Goal: Task Accomplishment & Management: Manage account settings

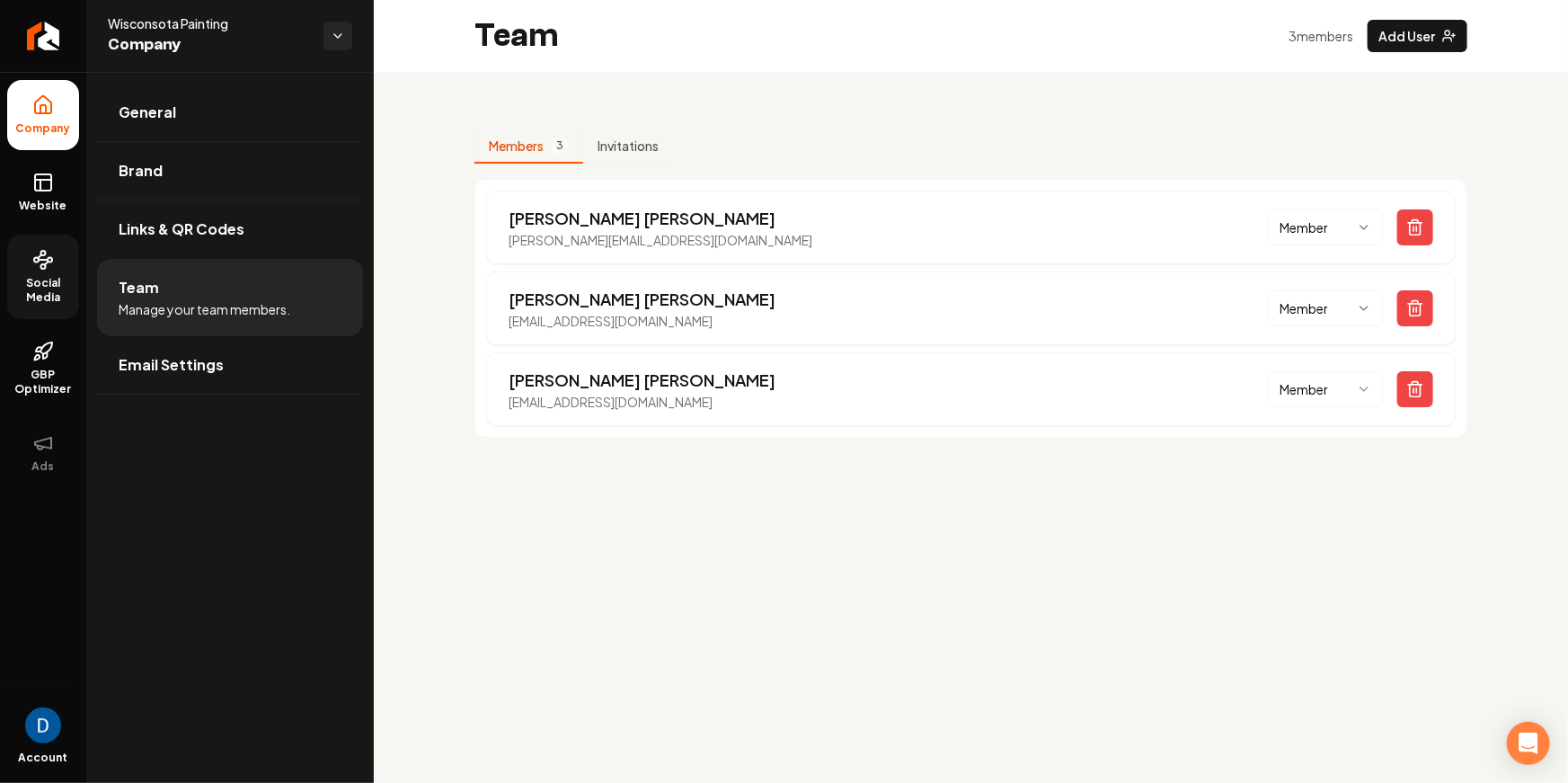
click at [43, 285] on span "Social Media" at bounding box center [43, 290] width 72 height 29
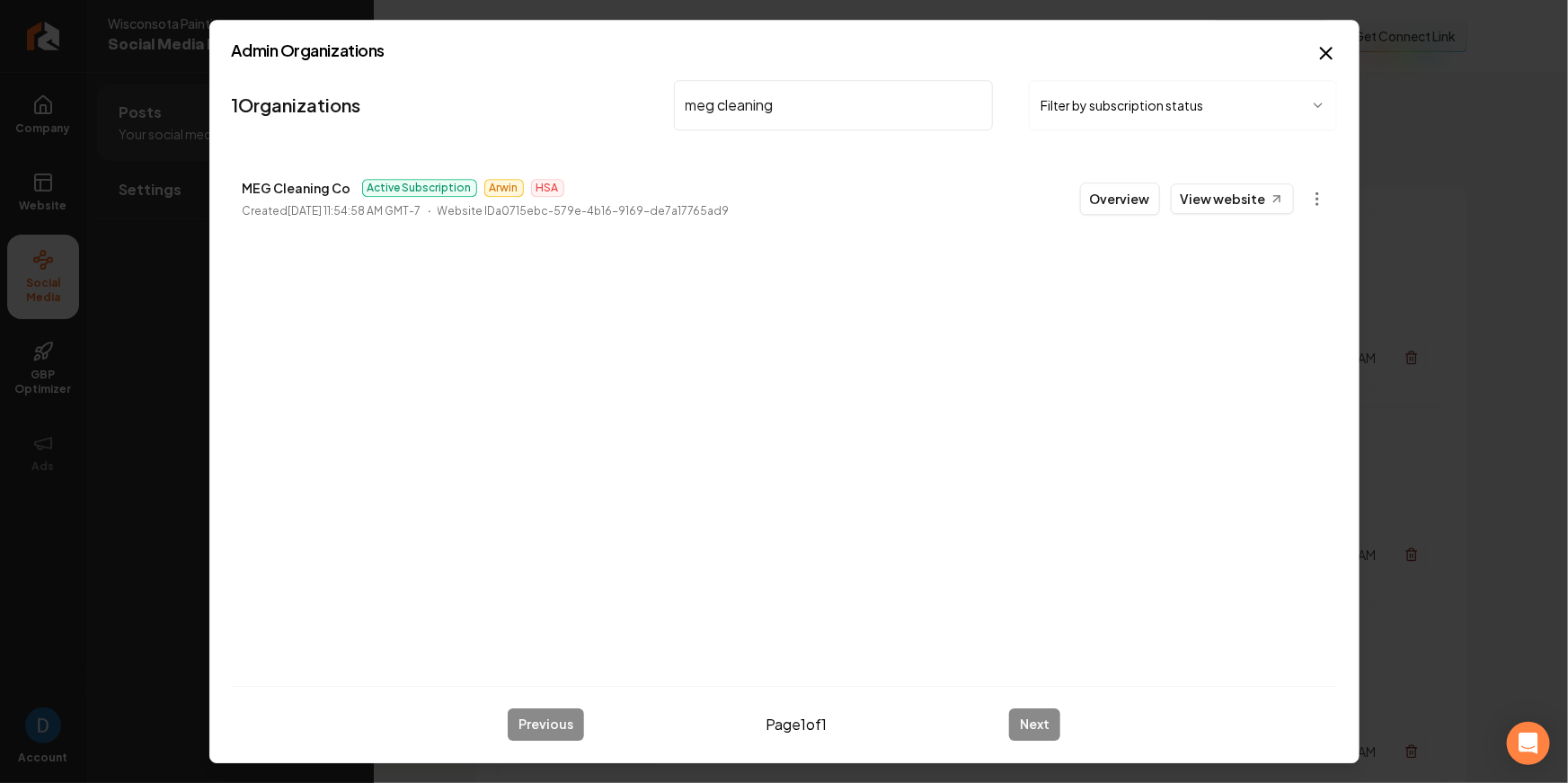
type input "meg cleaning"
click at [1135, 204] on button "Overview" at bounding box center [1119, 199] width 80 height 32
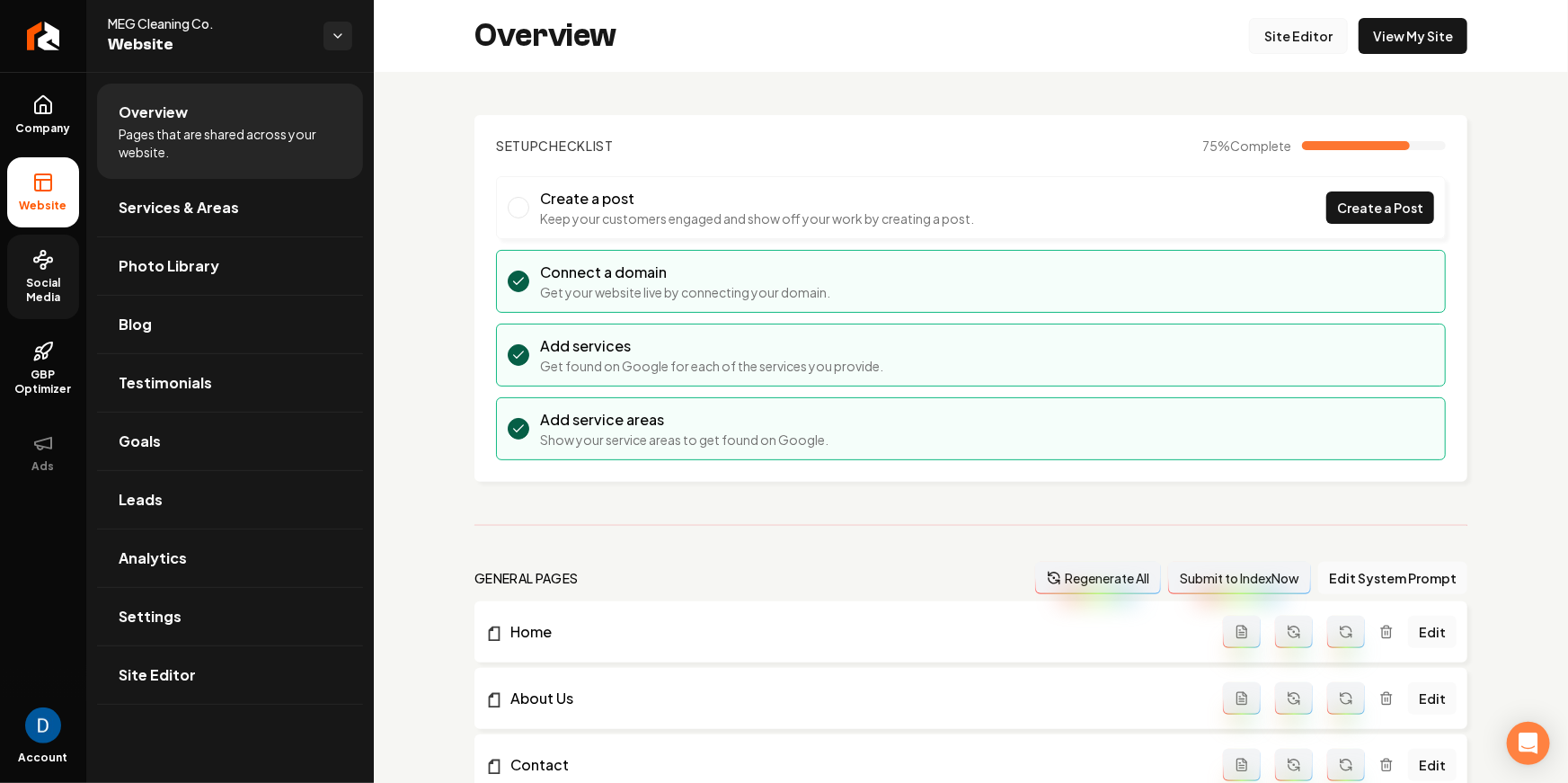
click at [1336, 34] on link "Site Editor" at bounding box center [1298, 36] width 99 height 36
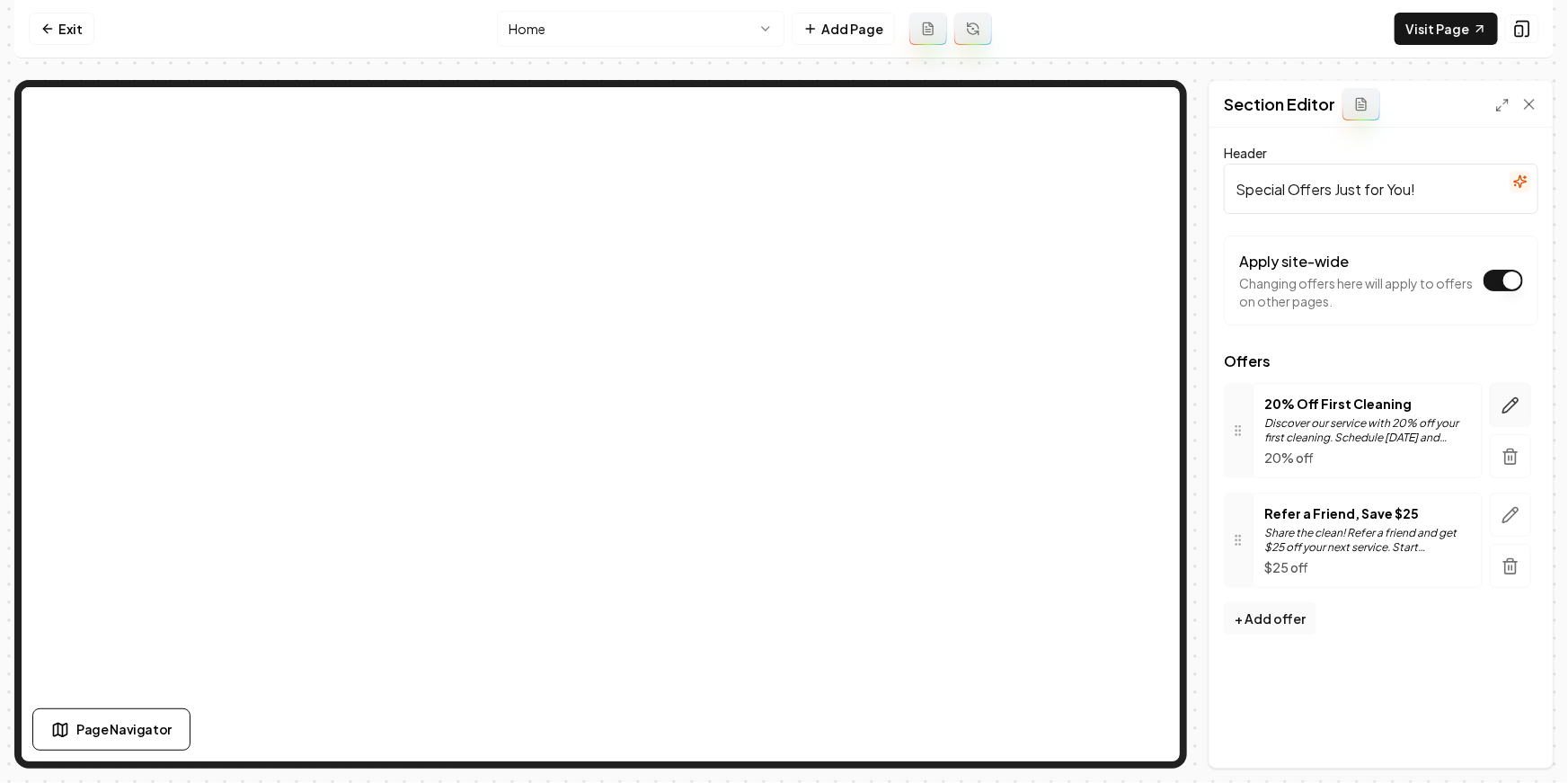
click at [1516, 400] on icon "button" at bounding box center [1511, 405] width 18 height 18
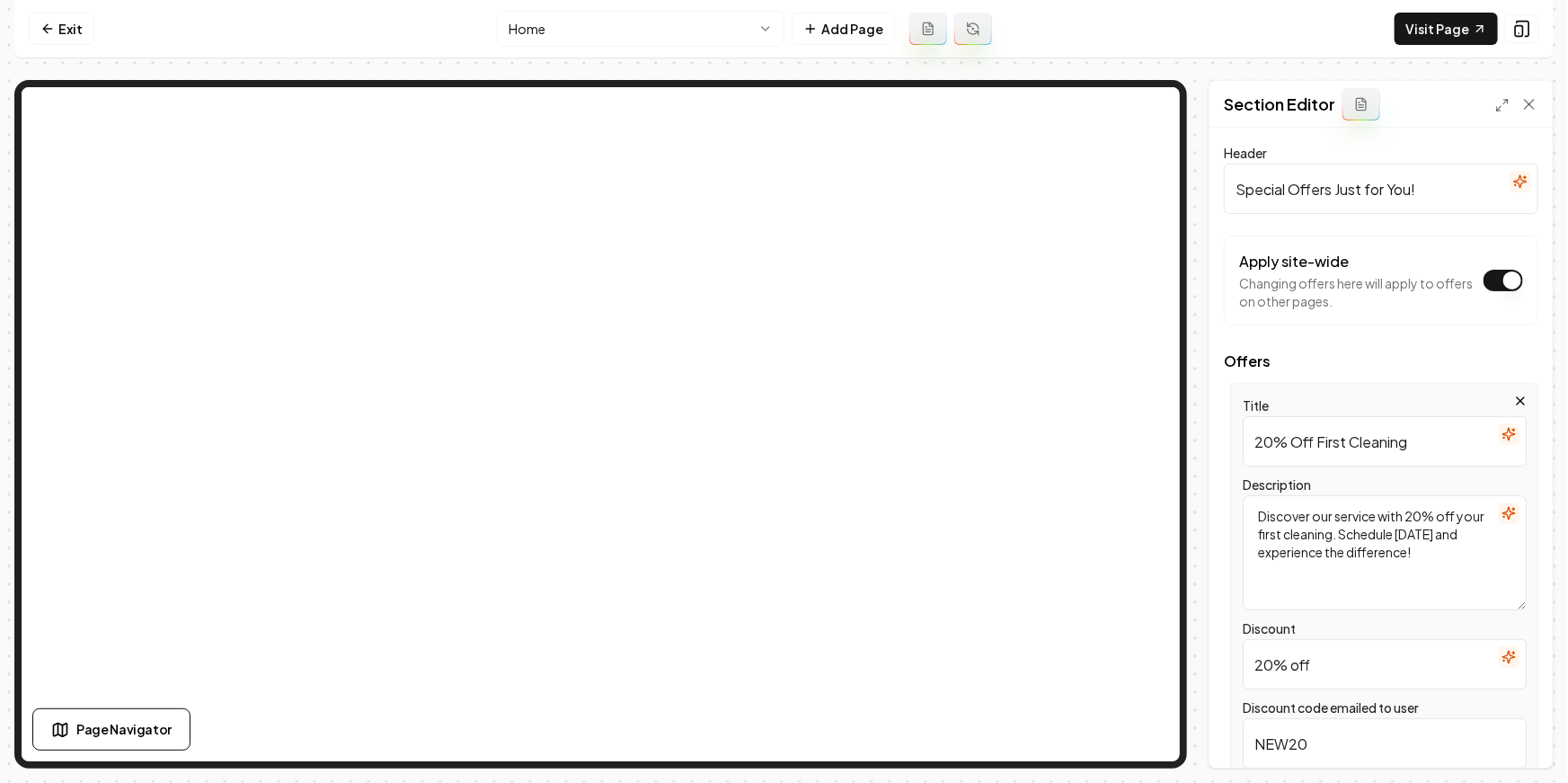
scroll to position [256, 0]
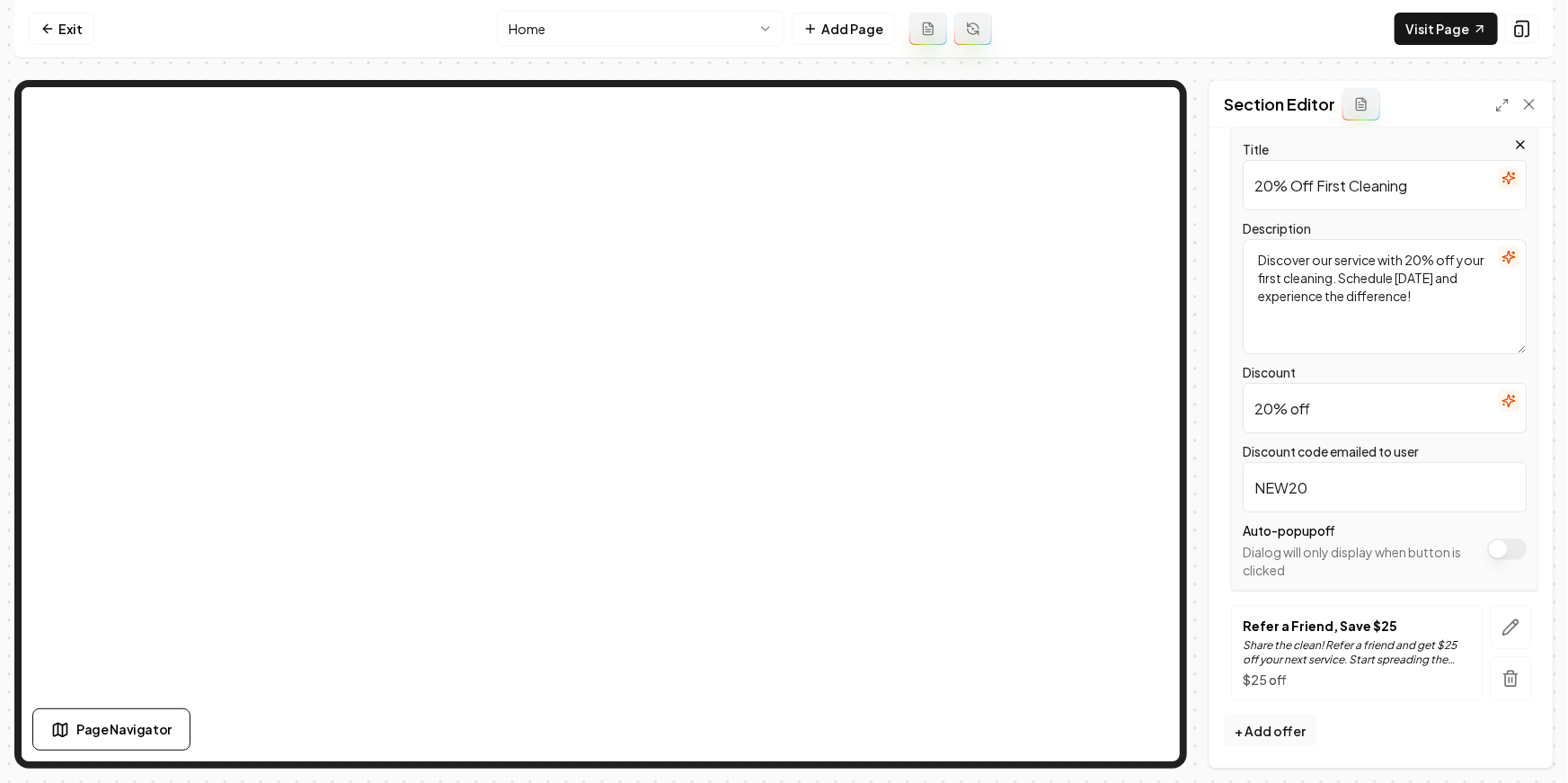
click at [1505, 544] on button "Apply site-wide" at bounding box center [1507, 548] width 40 height 22
click at [1504, 734] on button "Save" at bounding box center [1511, 737] width 53 height 32
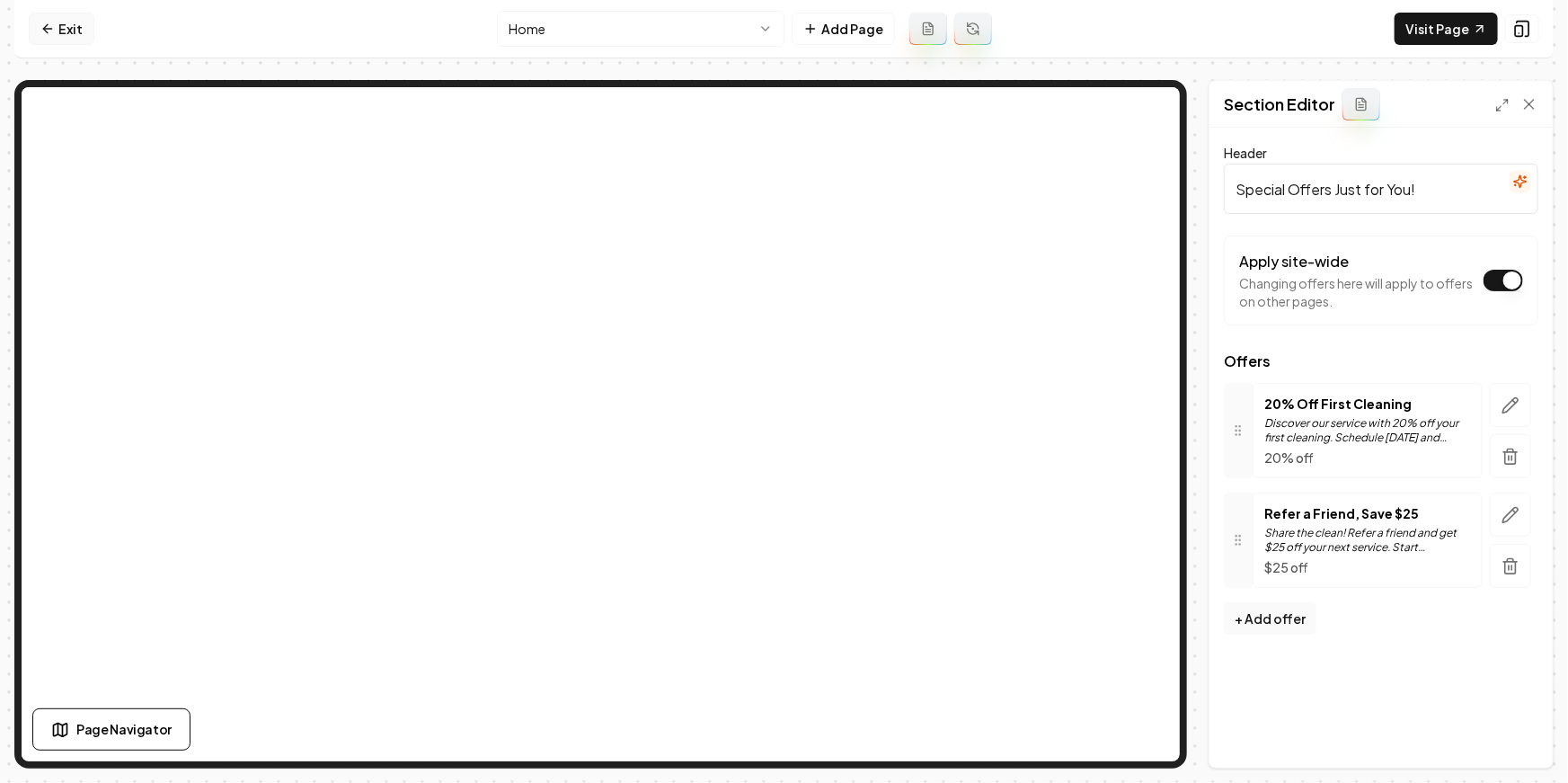
click at [61, 28] on link "Exit" at bounding box center [62, 28] width 66 height 32
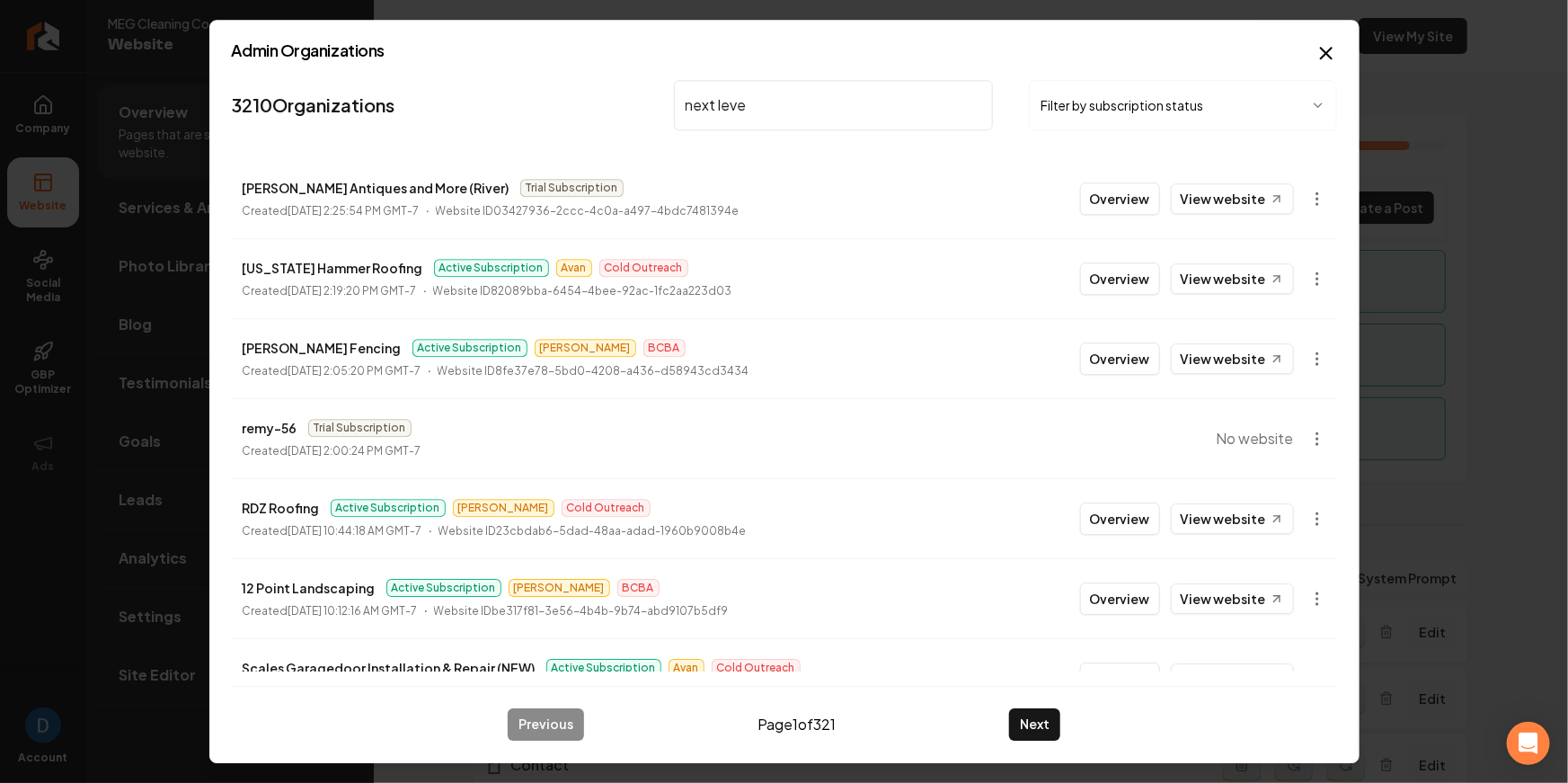
type input "next level"
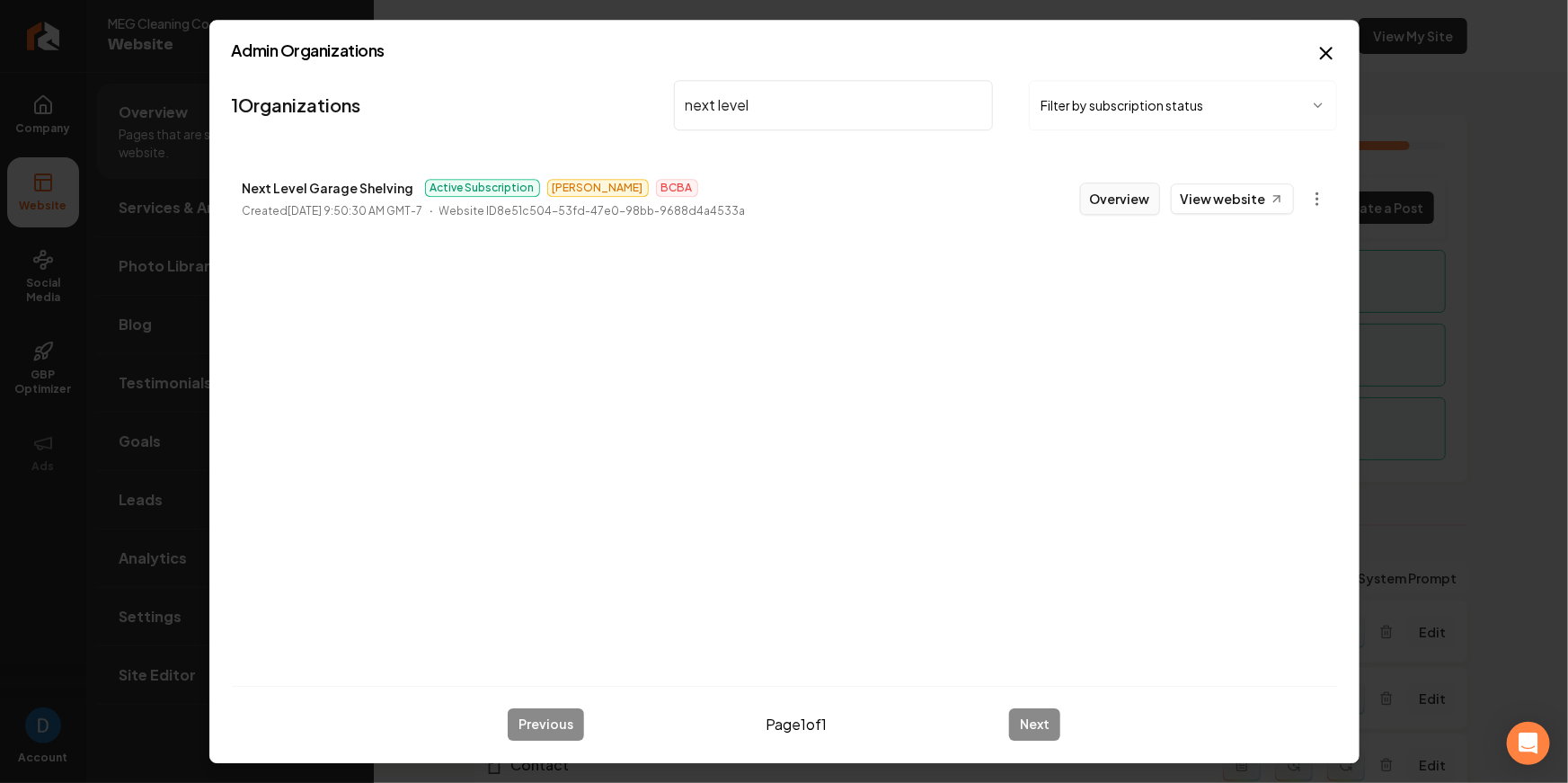
click at [1117, 191] on button "Overview" at bounding box center [1119, 199] width 80 height 32
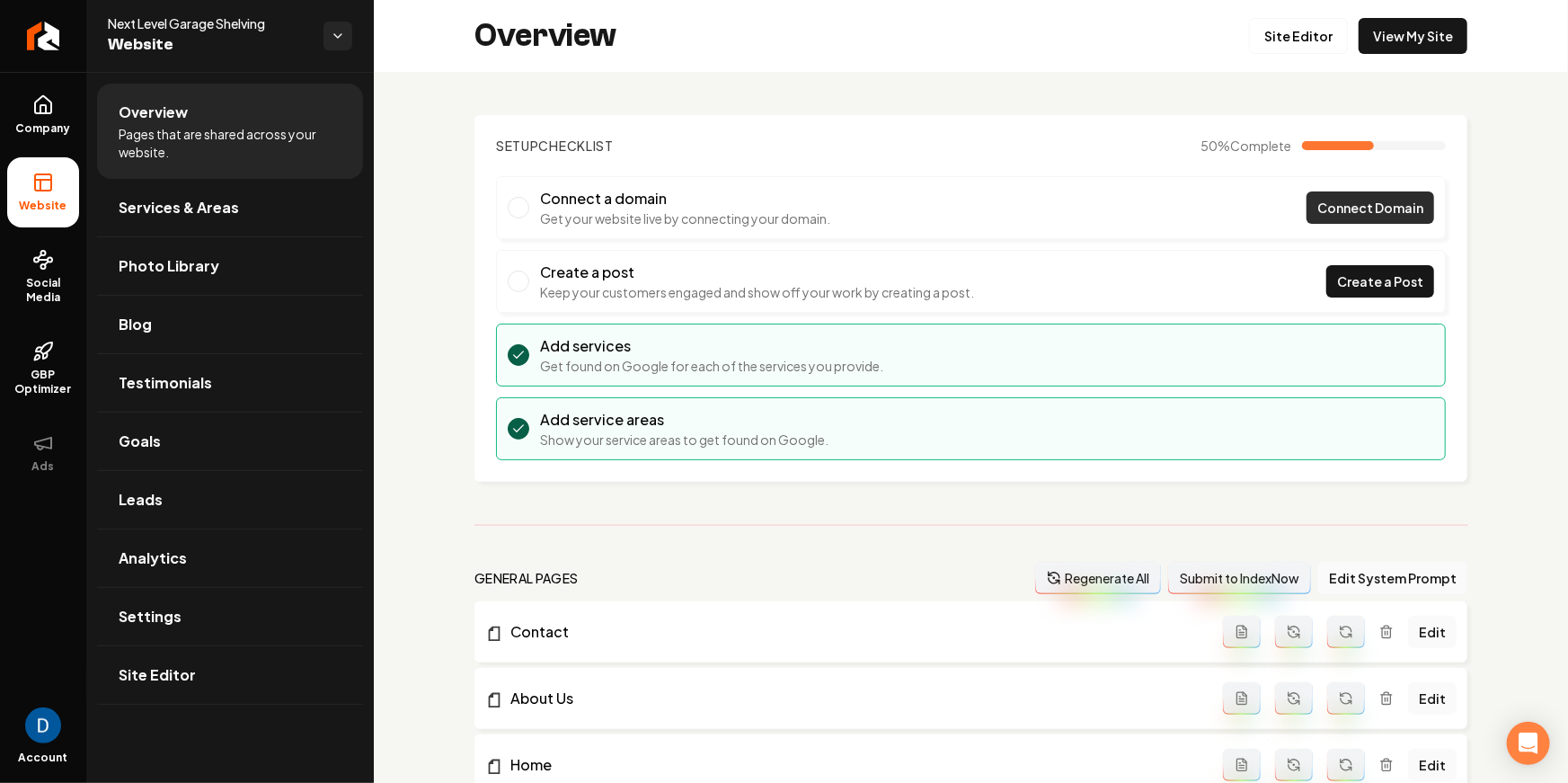
click at [1312, 207] on link "Connect Domain" at bounding box center [1370, 207] width 127 height 32
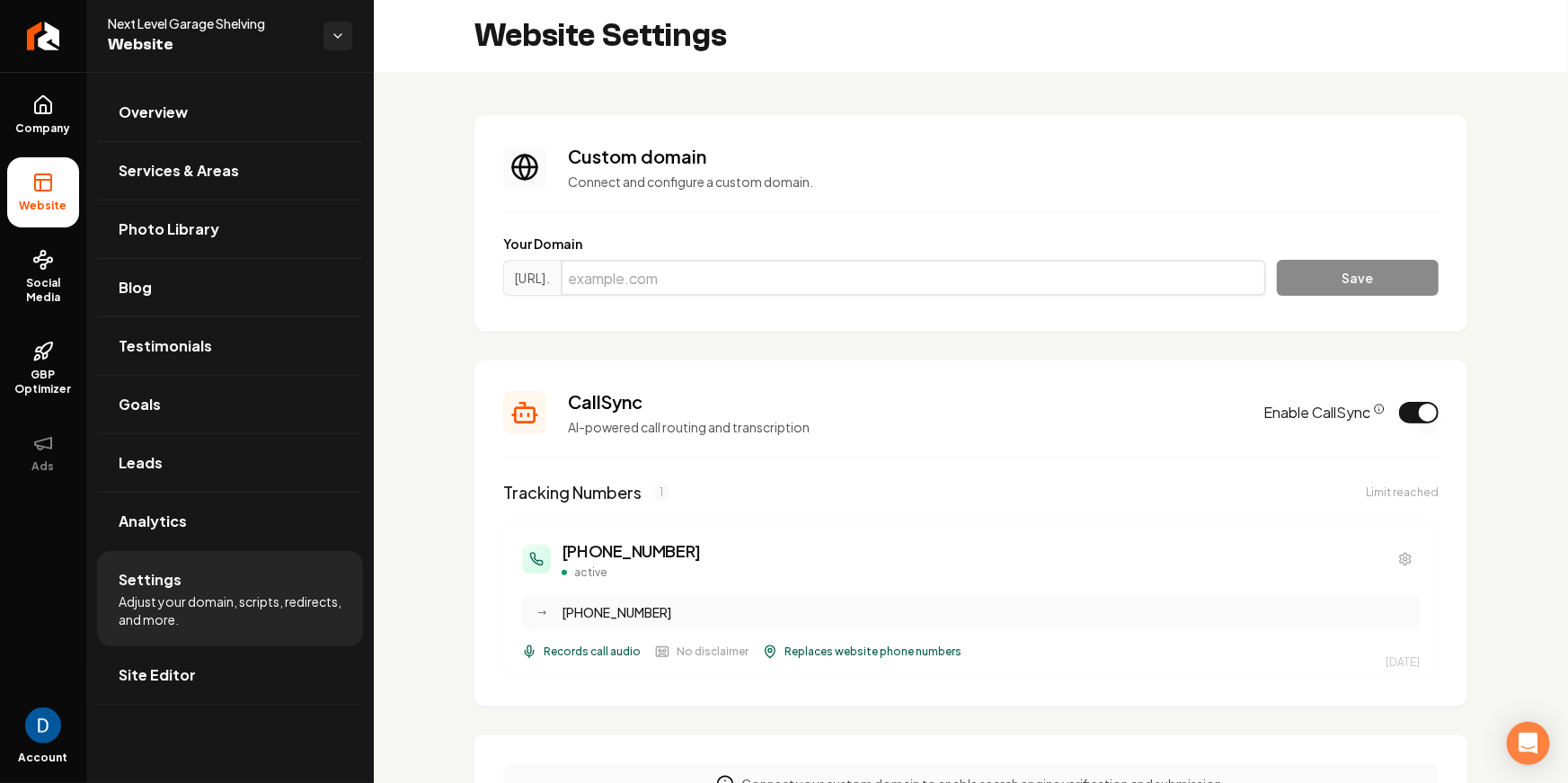
click at [665, 268] on input "Main content area" at bounding box center [913, 278] width 706 height 36
paste input "[DOMAIN_NAME]"
type input "[DOMAIN_NAME]"
click at [1290, 286] on button "Save" at bounding box center [1358, 278] width 162 height 36
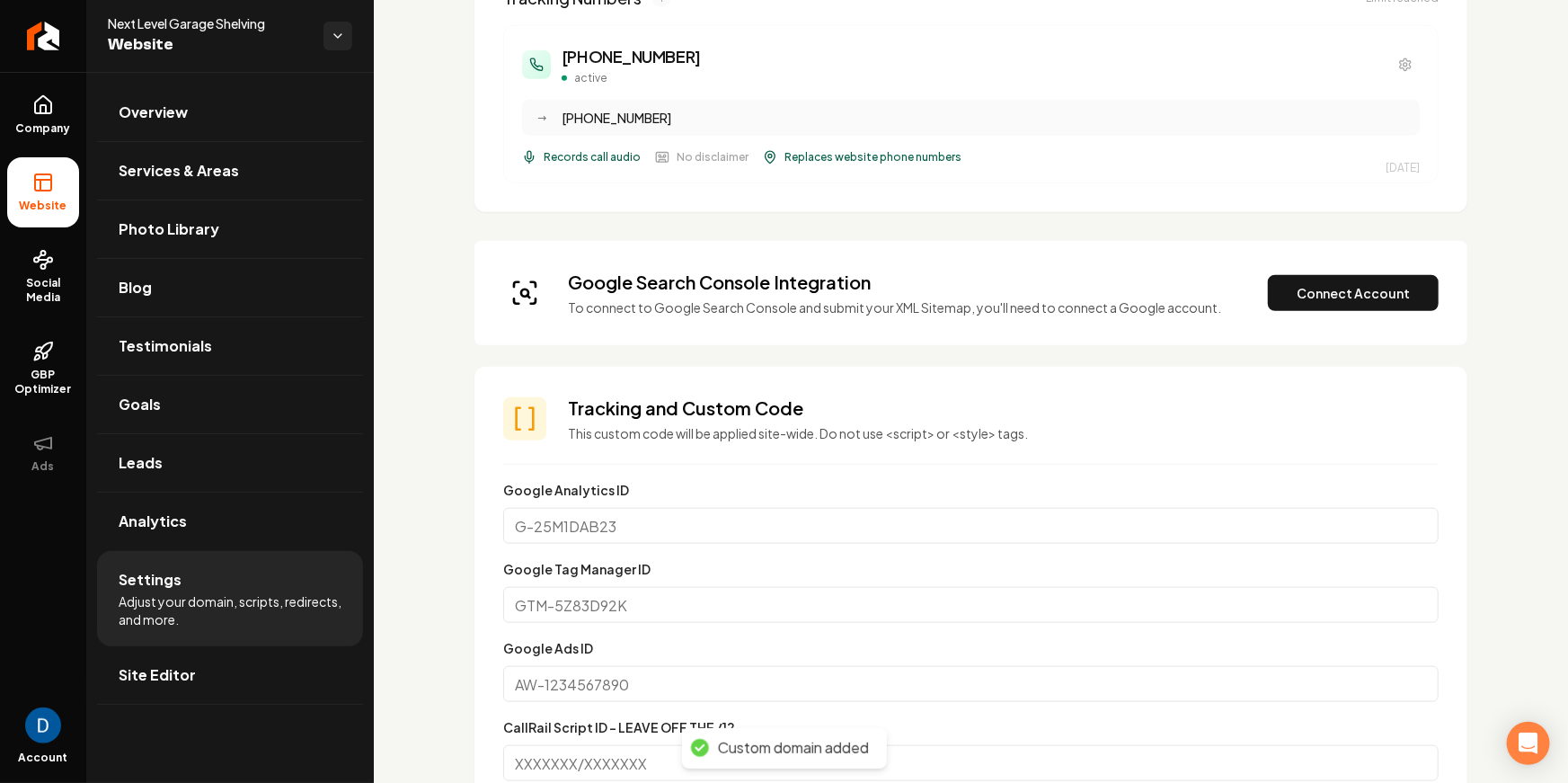
scroll to position [538, 0]
click at [1352, 297] on button "Connect Account" at bounding box center [1353, 294] width 171 height 36
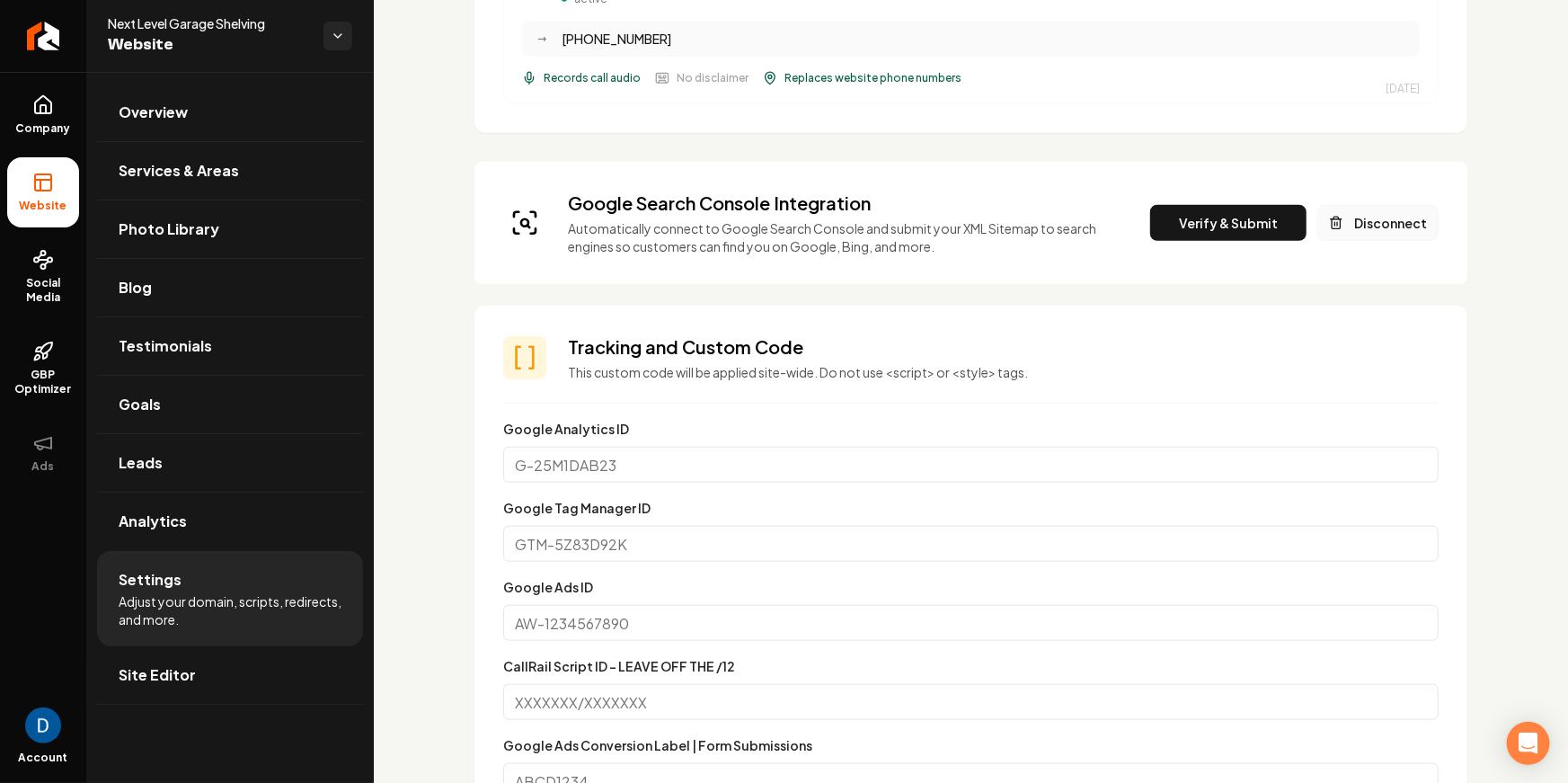
scroll to position [606, 0]
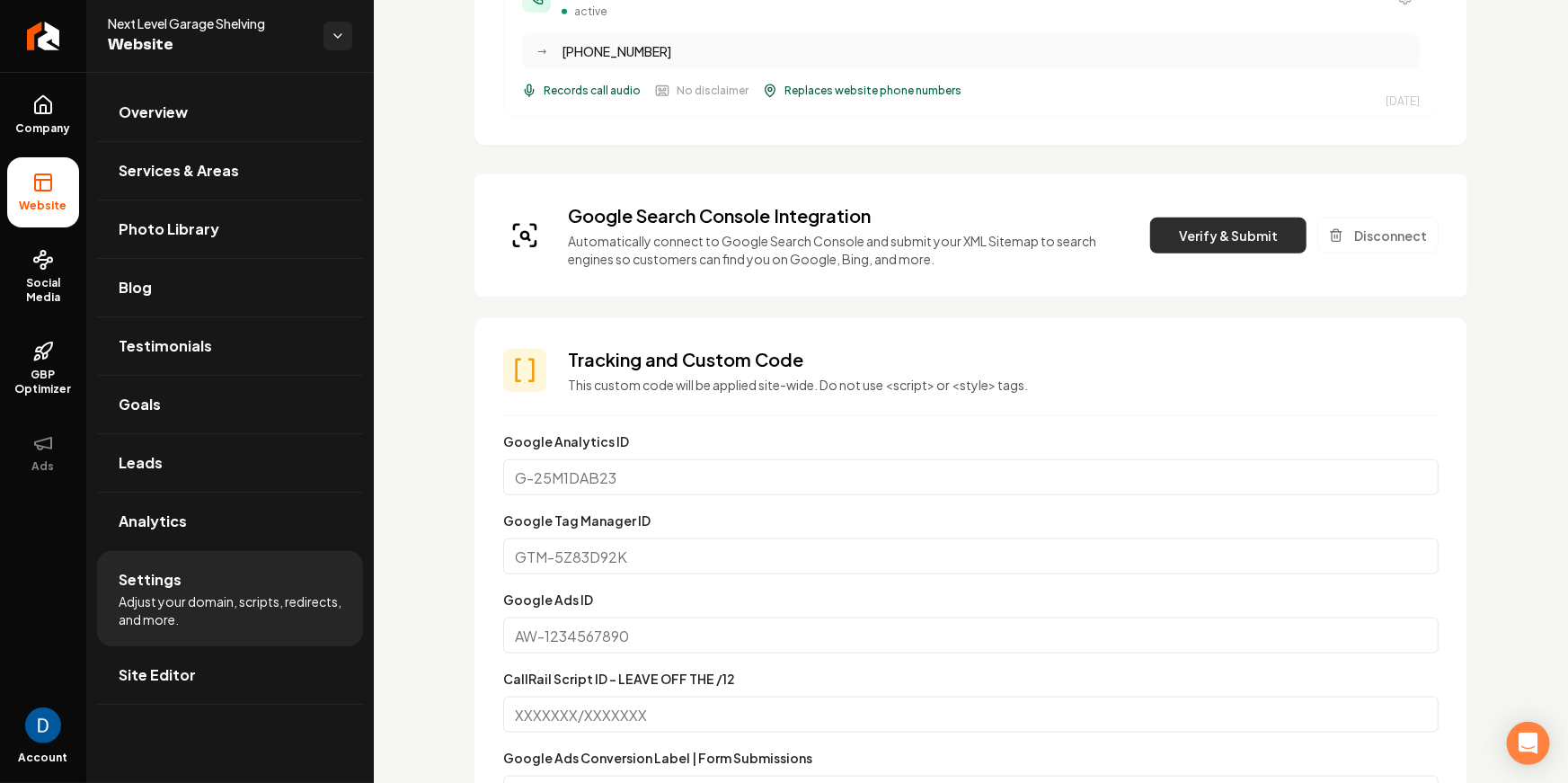
click at [1263, 241] on button "Verify & Submit" at bounding box center [1229, 236] width 156 height 36
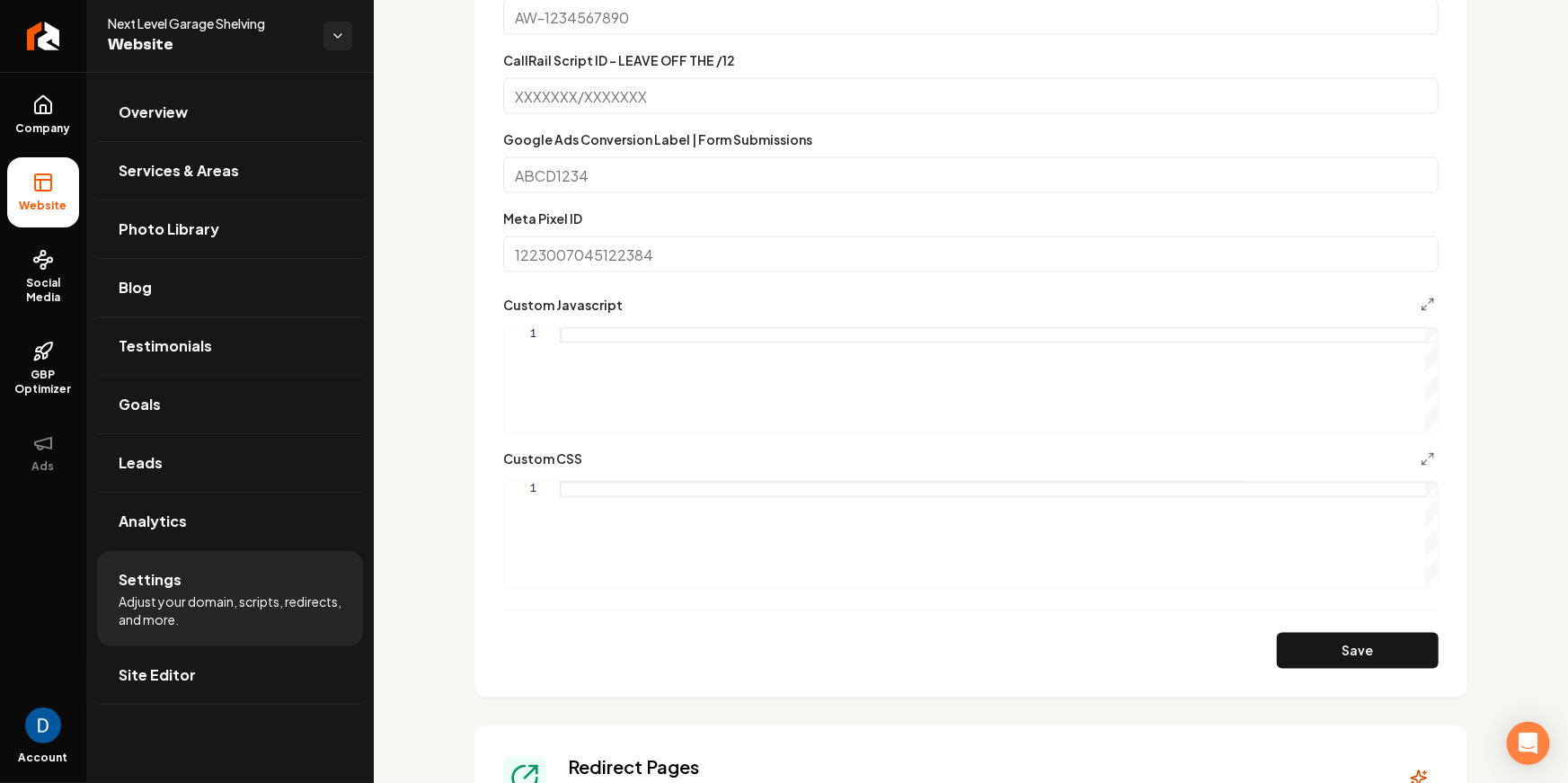
scroll to position [1905, 0]
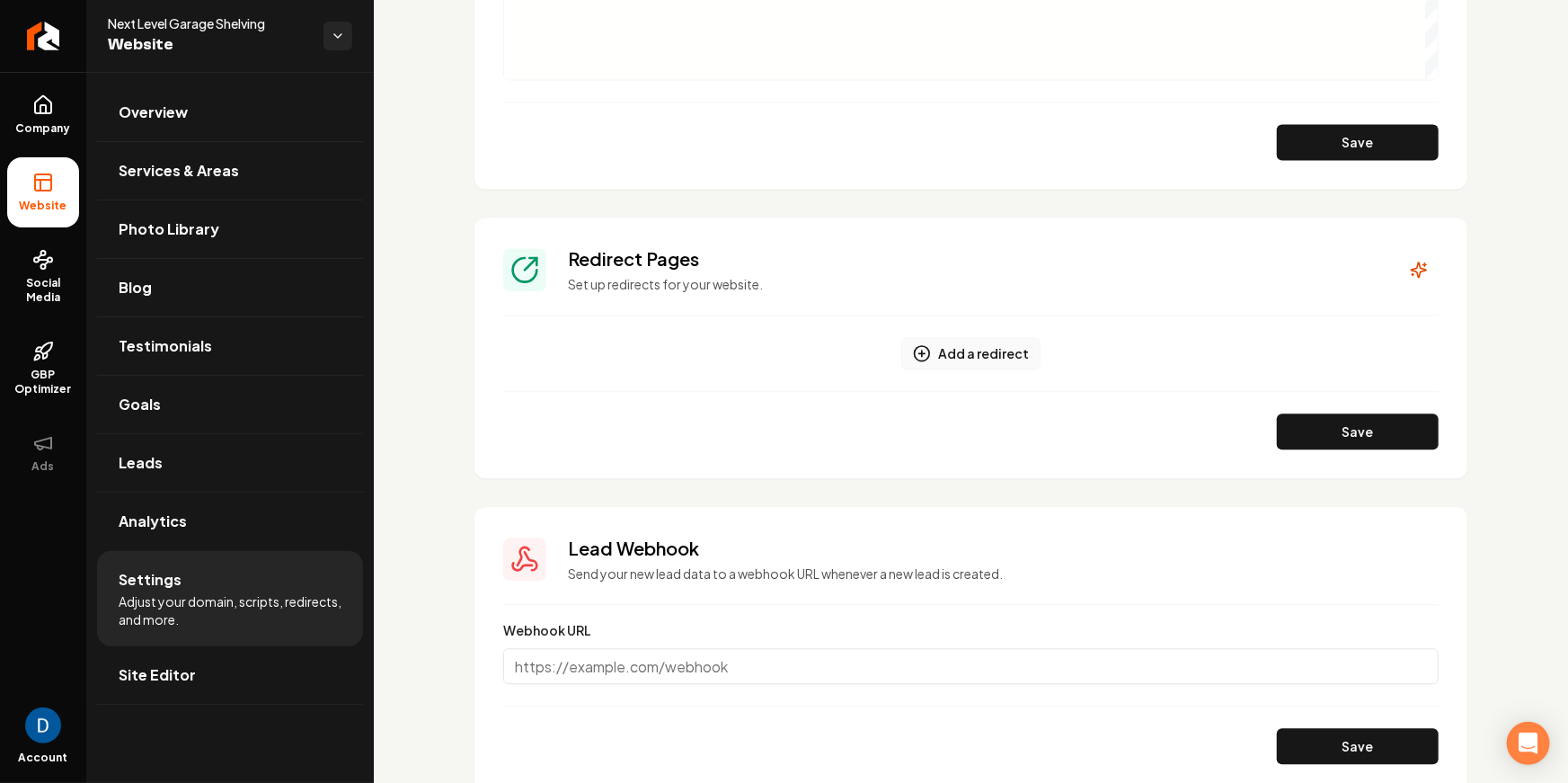
click at [984, 352] on button "Add a redirect" at bounding box center [972, 353] width 139 height 32
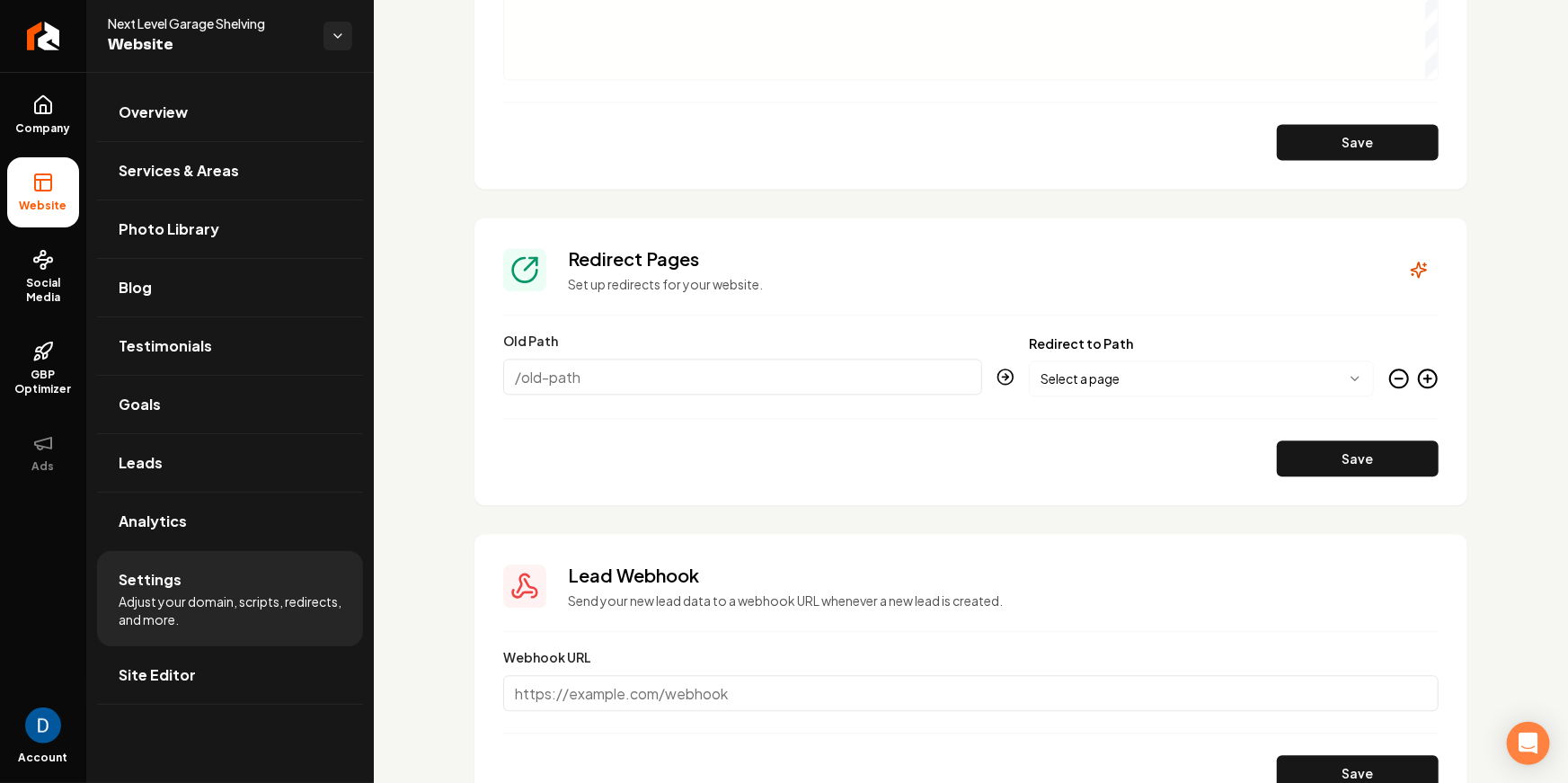
click at [1390, 374] on circle "Main content area" at bounding box center [1398, 378] width 18 height 18
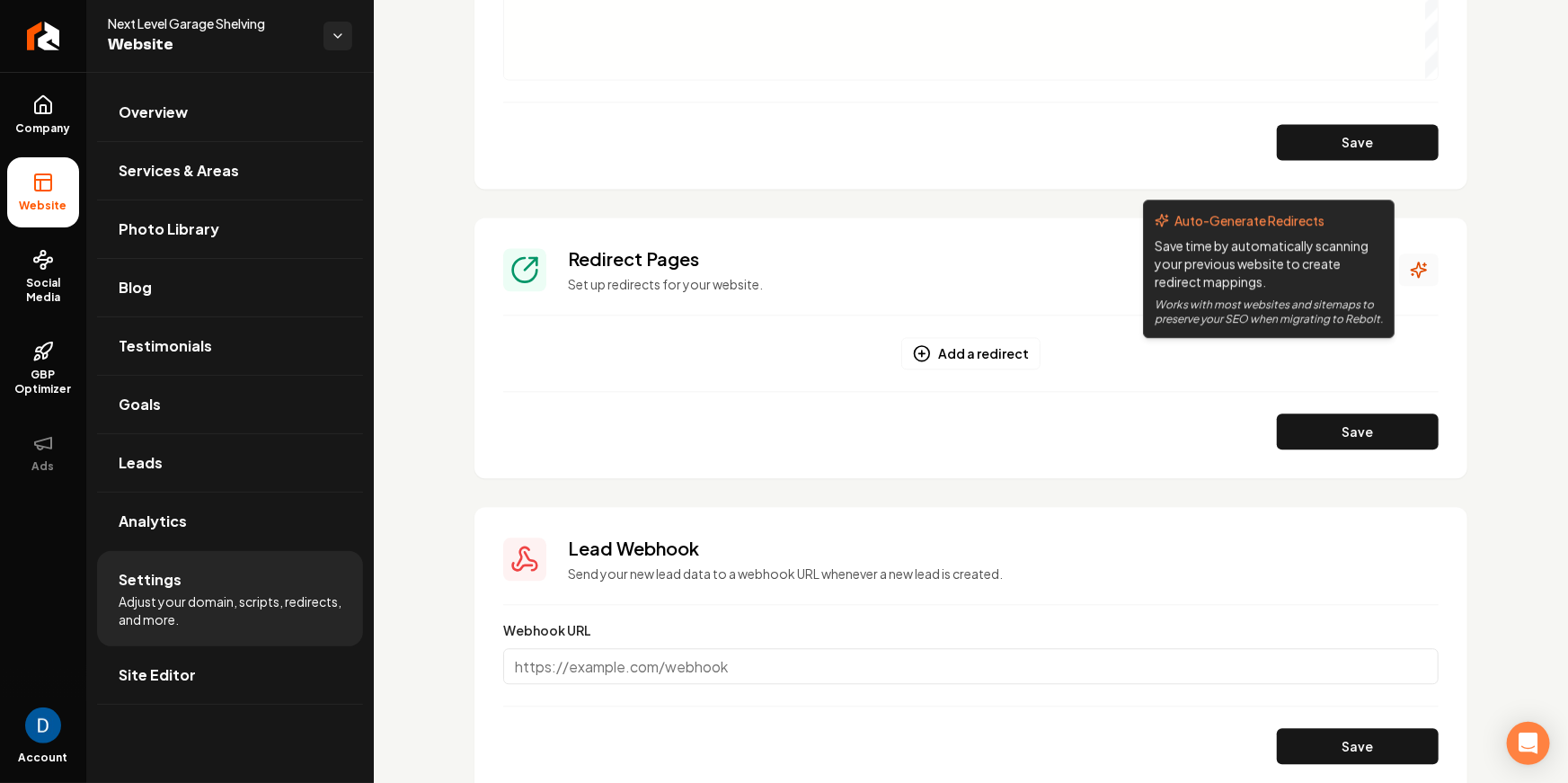
click at [1436, 268] on button "Main content area" at bounding box center [1419, 269] width 40 height 32
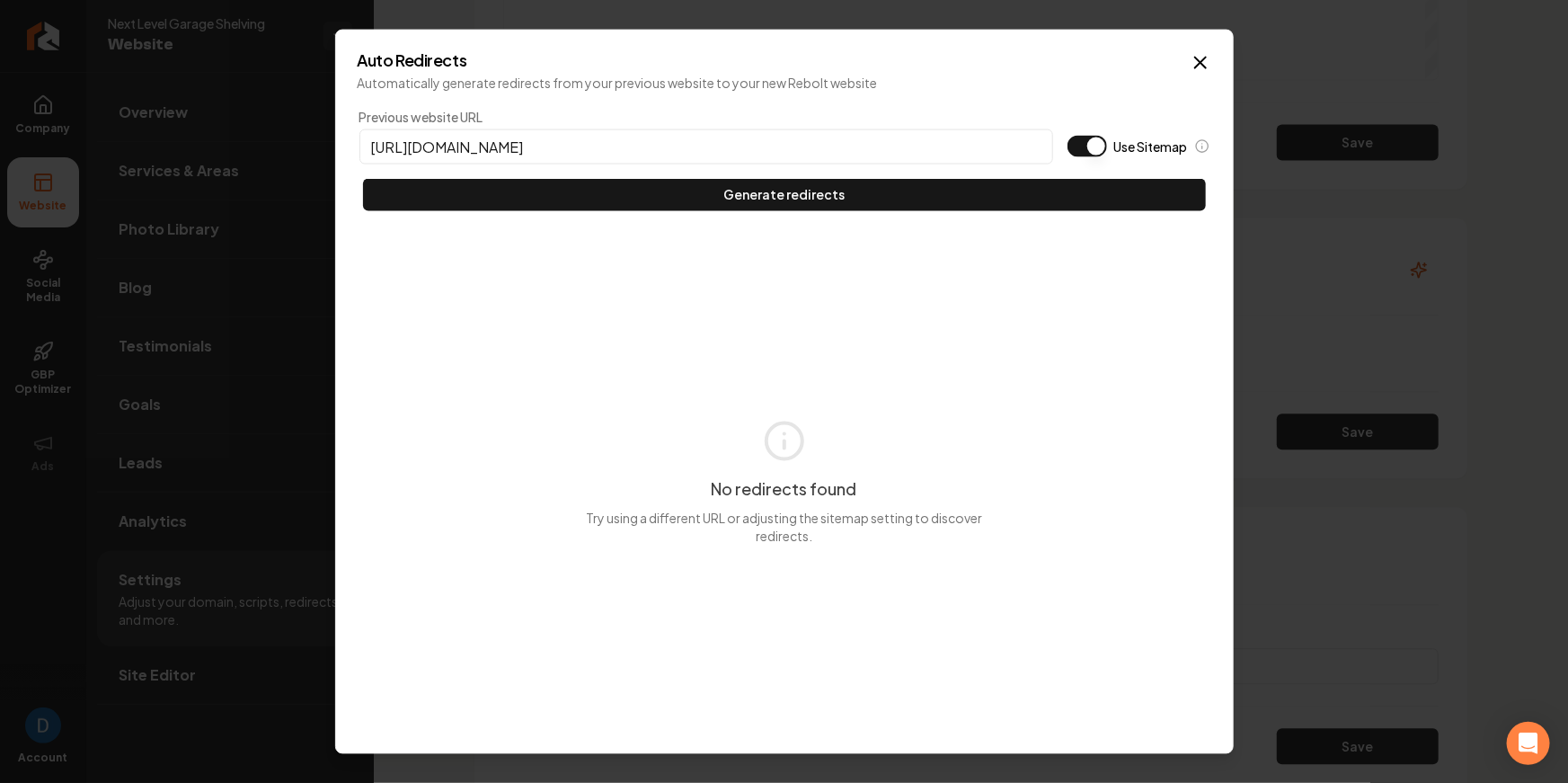
type input "[URL][DOMAIN_NAME]"
click at [1102, 139] on button "Use Sitemap" at bounding box center [1087, 145] width 40 height 22
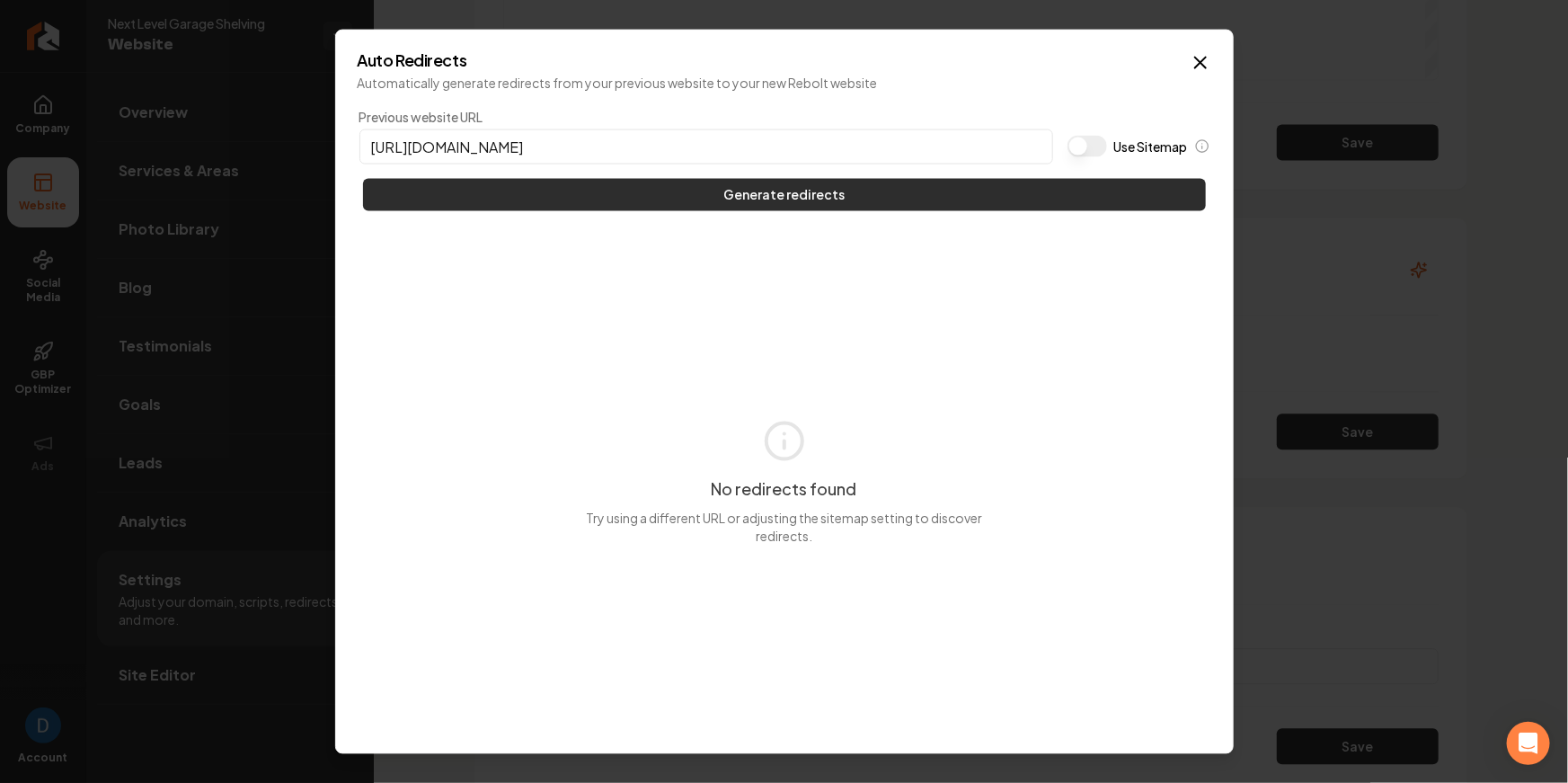
click at [949, 205] on button "Generate redirects" at bounding box center [784, 194] width 843 height 32
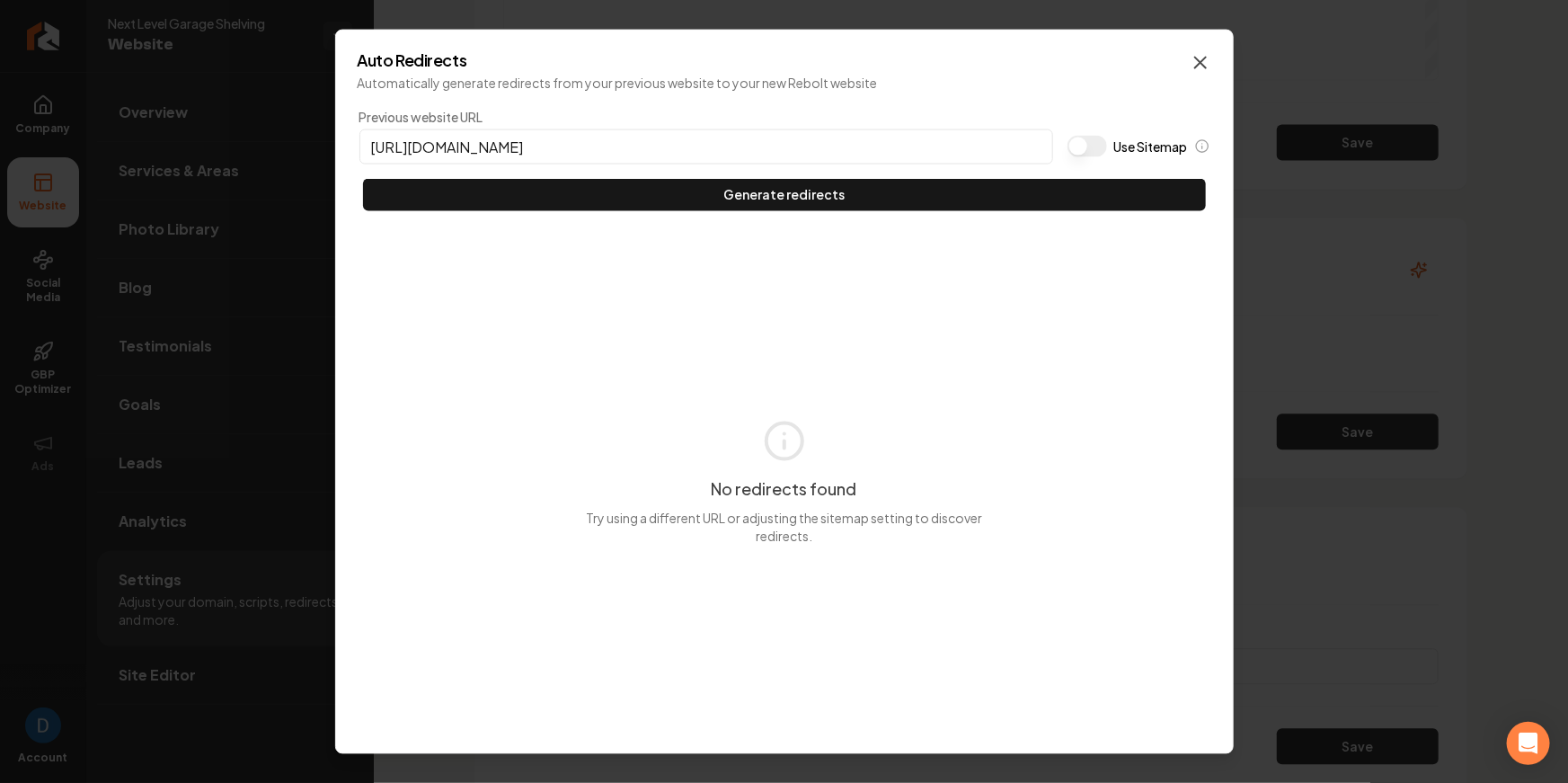
click at [1199, 63] on icon "button" at bounding box center [1200, 61] width 10 height 10
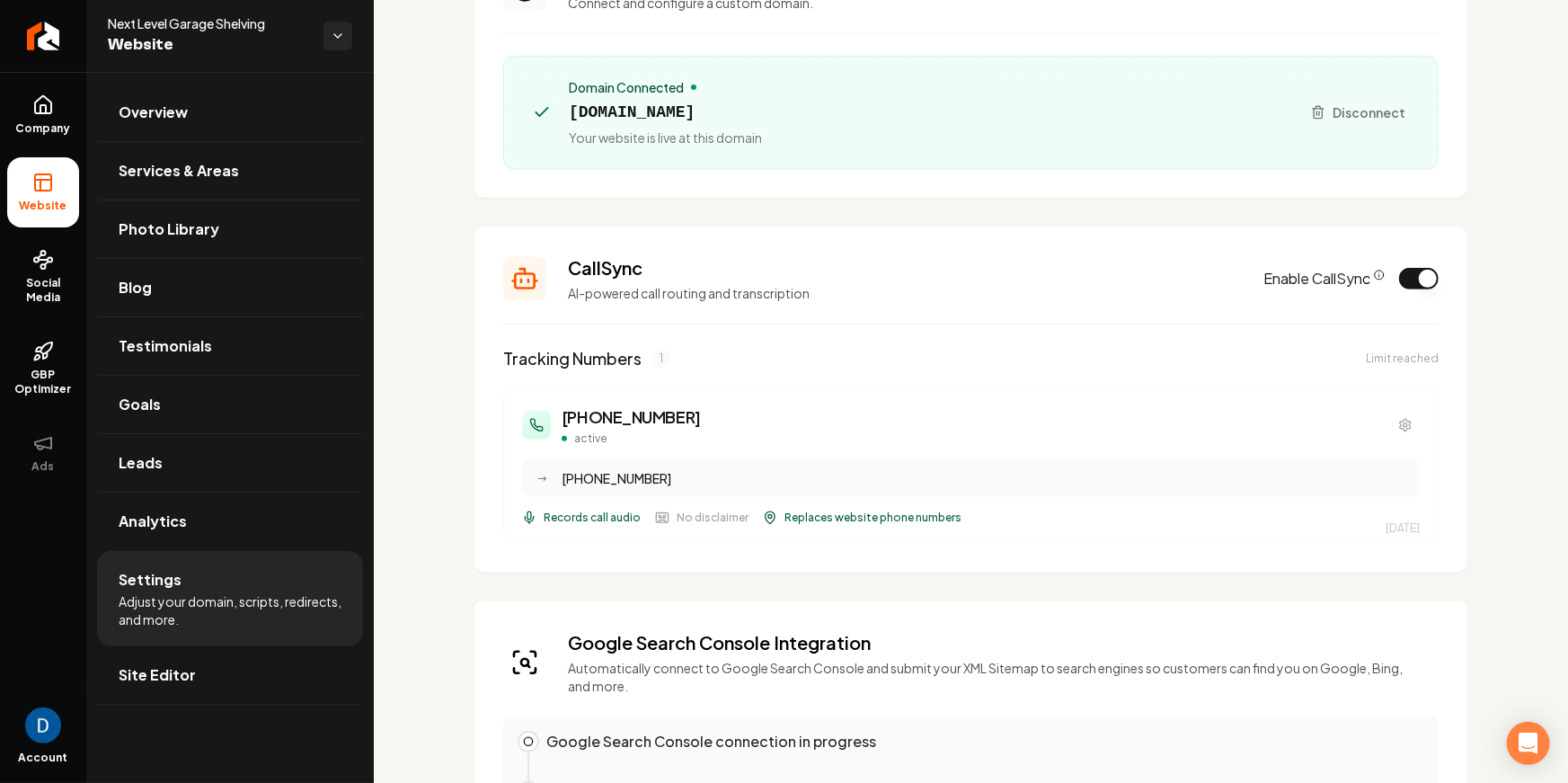
scroll to position [0, 0]
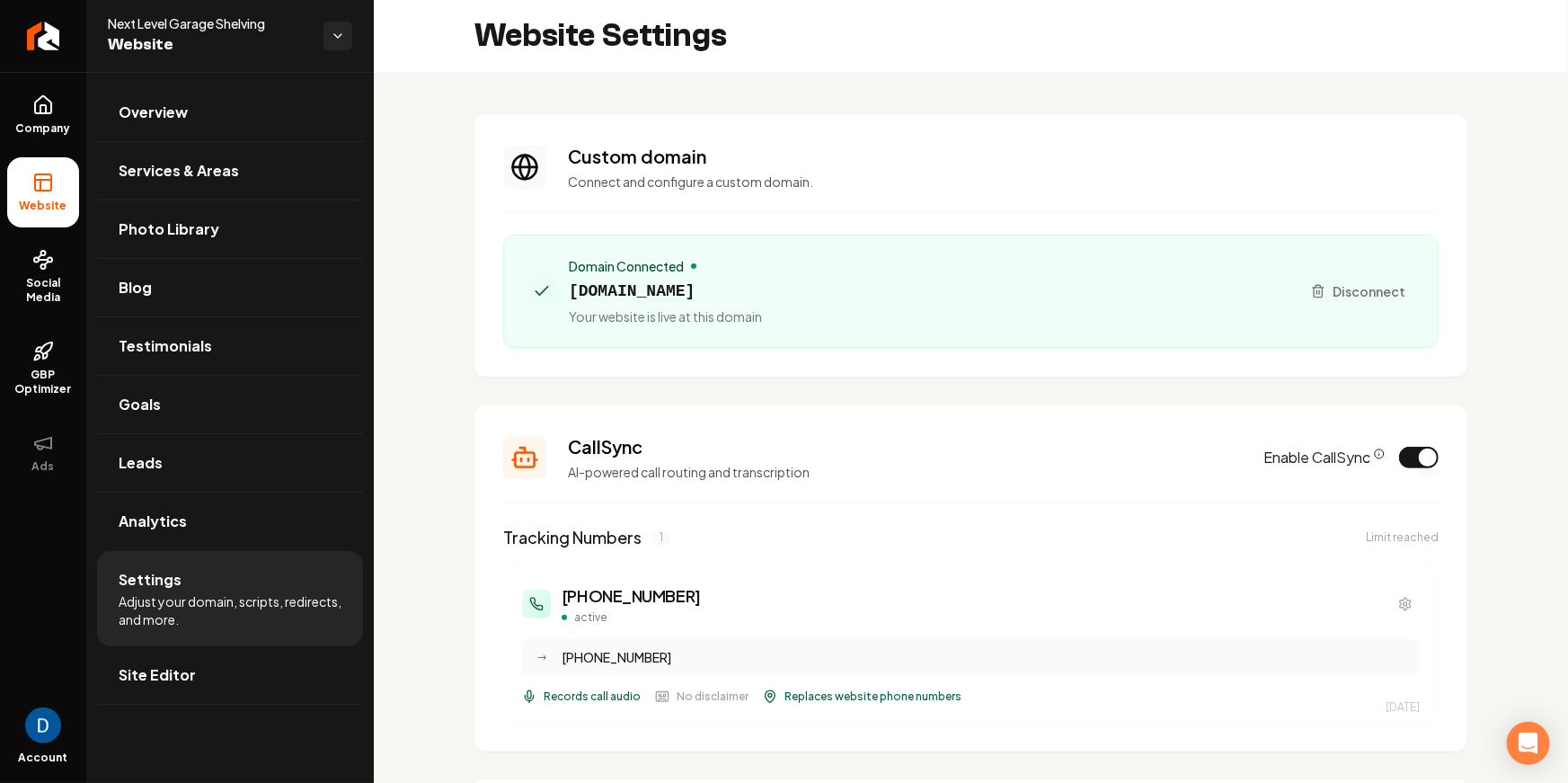
click at [661, 293] on span "[DOMAIN_NAME]" at bounding box center [665, 291] width 193 height 25
copy span "[DOMAIN_NAME]"
click at [212, 25] on span "Next Level Garage Shelving" at bounding box center [208, 23] width 202 height 18
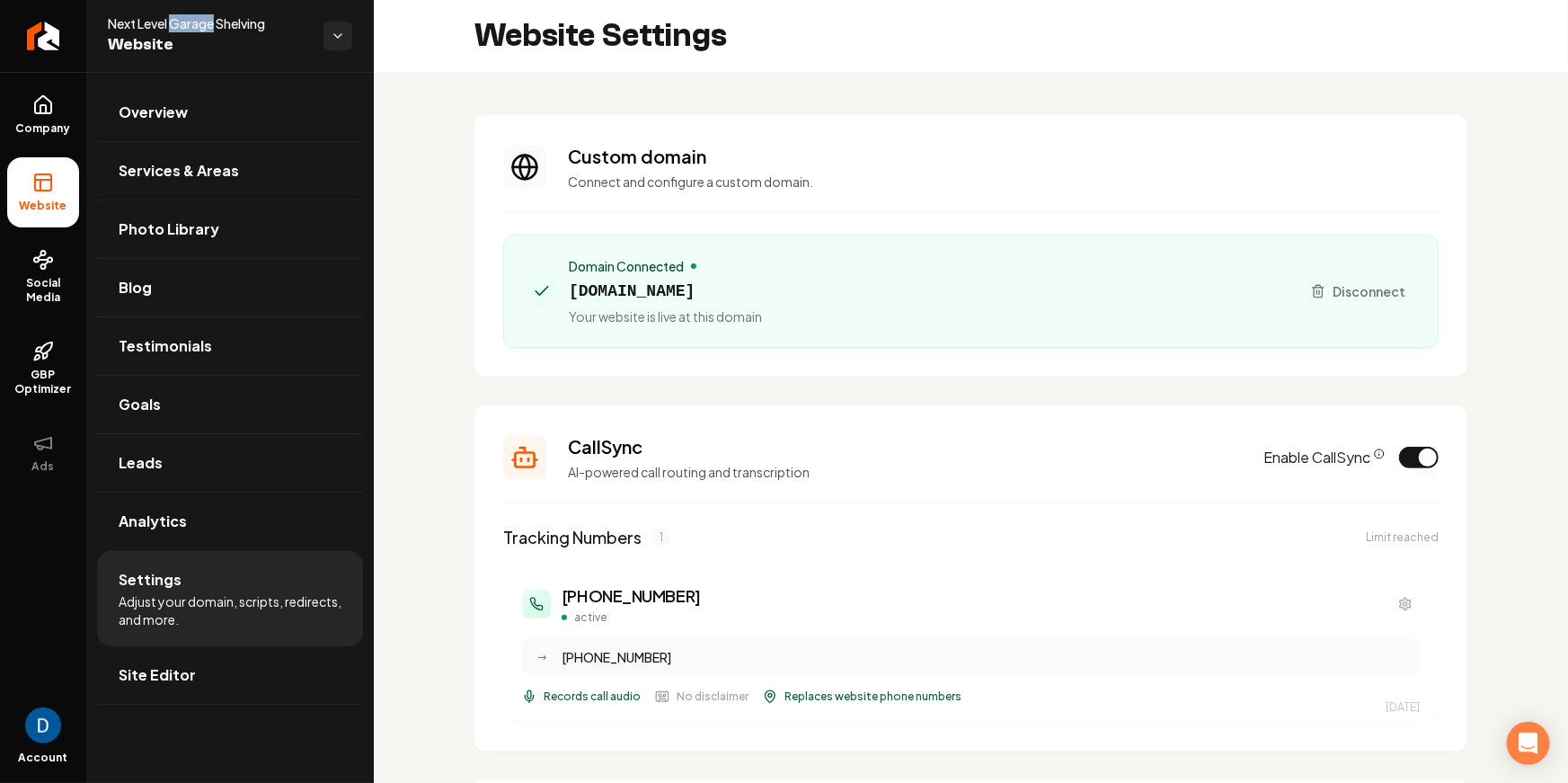
click at [212, 25] on span "Next Level Garage Shelving" at bounding box center [208, 23] width 202 height 18
copy span "Next Level Garage Shelving"
